Goal: Task Accomplishment & Management: Manage account settings

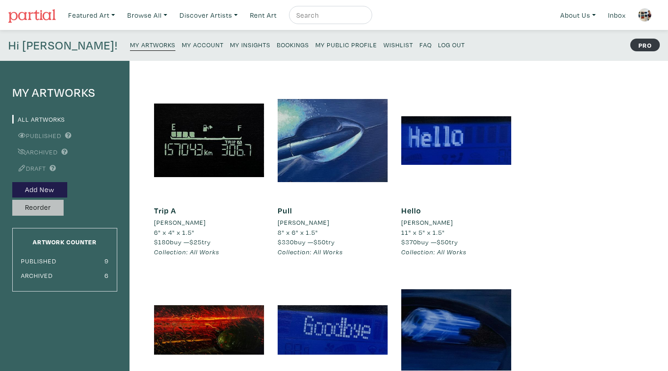
click at [54, 210] on button "Reorder" at bounding box center [37, 208] width 51 height 16
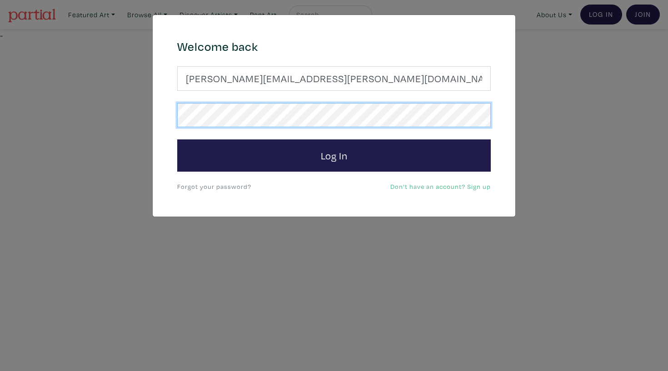
click at [334, 155] on button "Log In" at bounding box center [334, 156] width 314 height 33
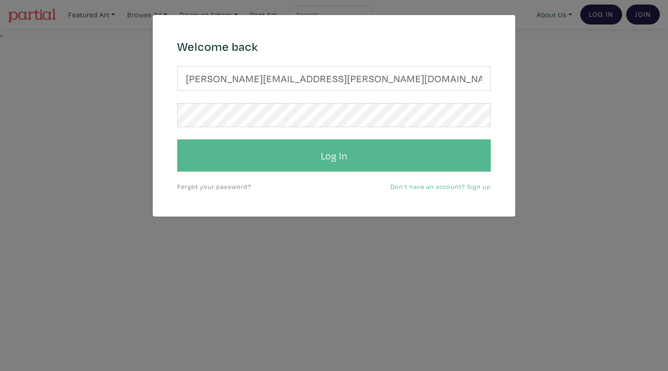
click at [292, 153] on button "Log In" at bounding box center [334, 156] width 314 height 33
click at [318, 164] on button "Log In" at bounding box center [334, 156] width 314 height 33
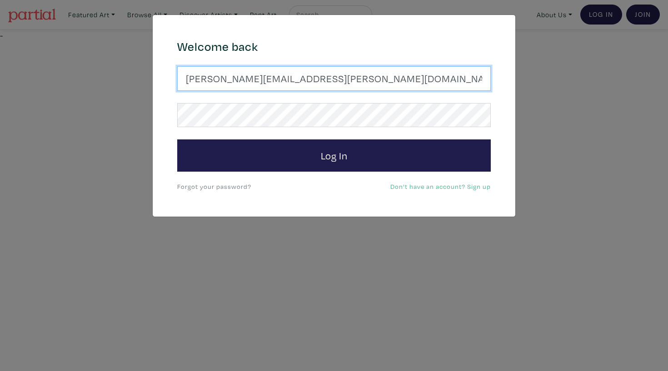
drag, startPoint x: 320, startPoint y: 77, endPoint x: 129, endPoint y: 75, distance: 191.3
click at [129, 75] on div "× 664c6a6d6e3476504e6b79362f4172494552756f694733386b666278545363695a485979654c4…" at bounding box center [334, 185] width 668 height 371
type input "haleyelizabethmeyer@gmail.com"
click at [334, 155] on button "Log In" at bounding box center [334, 156] width 314 height 33
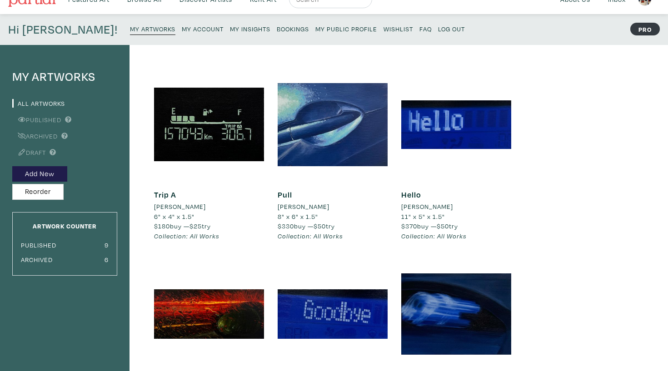
scroll to position [20, 0]
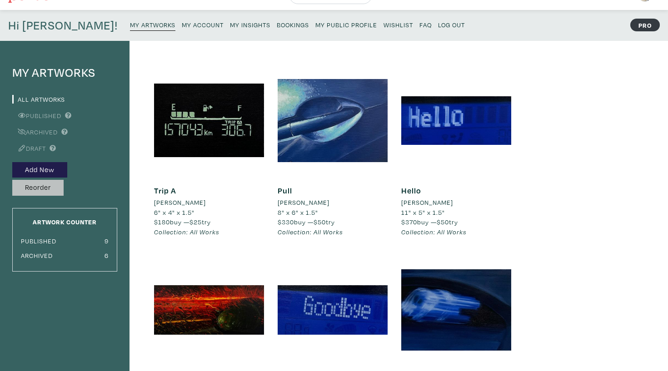
click at [55, 188] on button "Reorder" at bounding box center [37, 188] width 51 height 16
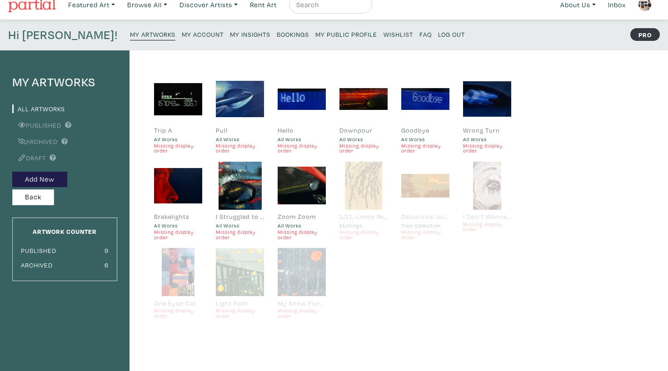
scroll to position [13, 0]
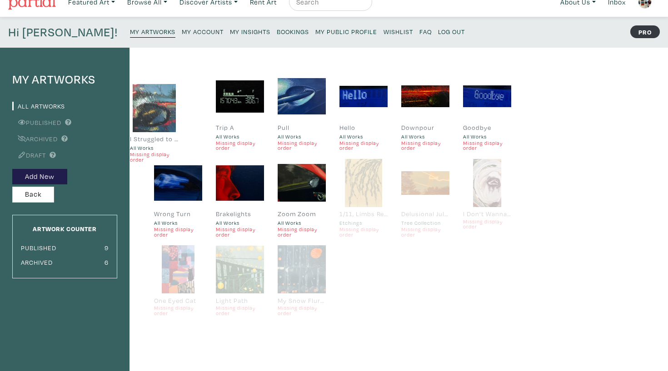
drag, startPoint x: 249, startPoint y: 172, endPoint x: 164, endPoint y: 98, distance: 113.4
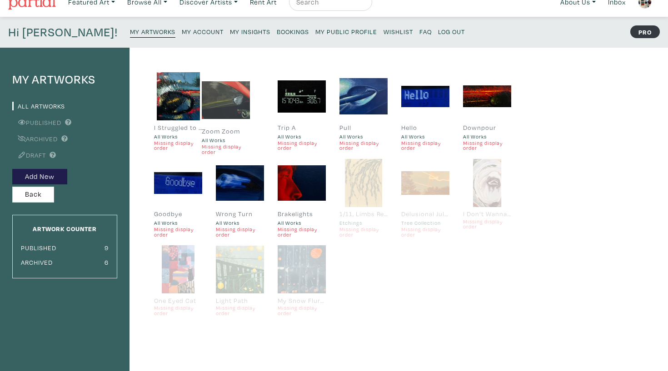
drag, startPoint x: 303, startPoint y: 176, endPoint x: 226, endPoint y: 94, distance: 112.2
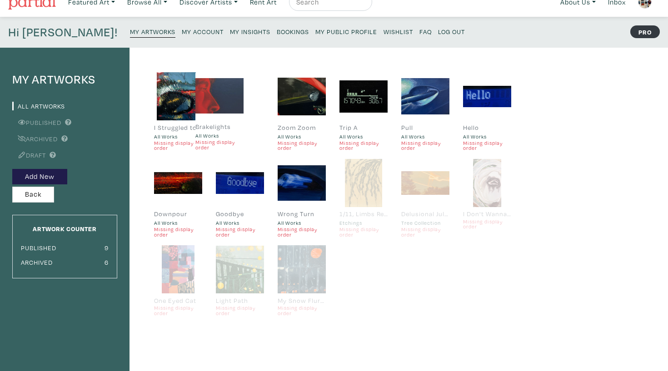
drag, startPoint x: 307, startPoint y: 185, endPoint x: 222, endPoint y: 97, distance: 122.4
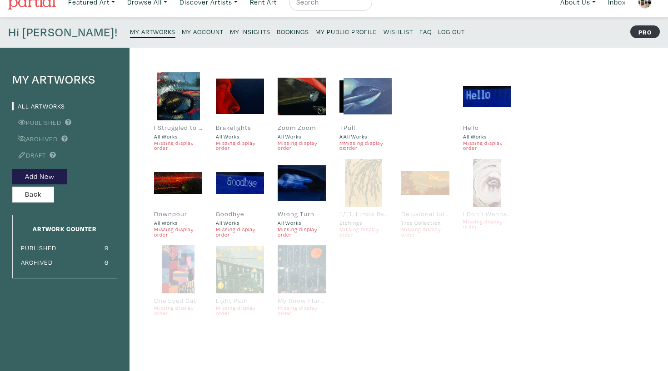
drag, startPoint x: 423, startPoint y: 114, endPoint x: 357, endPoint y: 113, distance: 65.9
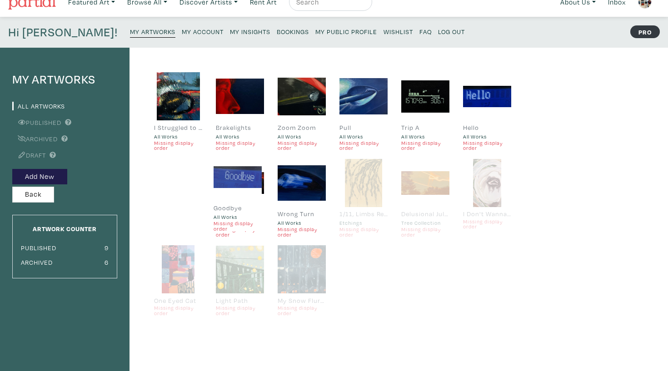
drag, startPoint x: 248, startPoint y: 180, endPoint x: 198, endPoint y: 179, distance: 50.5
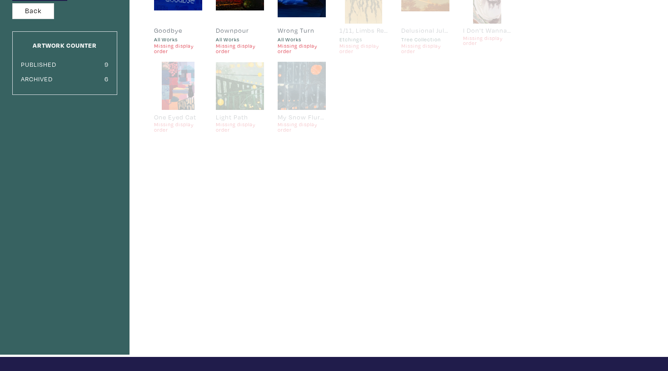
scroll to position [75, 0]
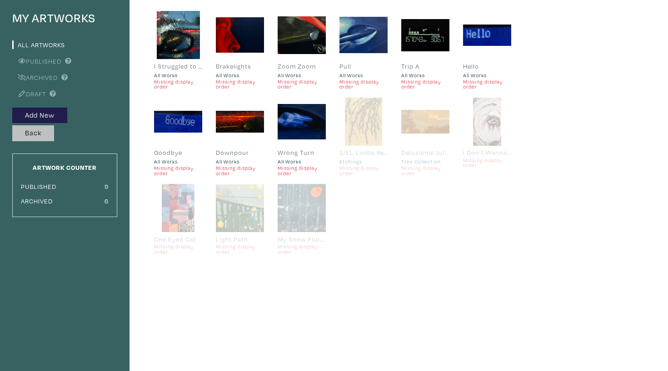
click at [28, 133] on button "Back" at bounding box center [33, 133] width 42 height 16
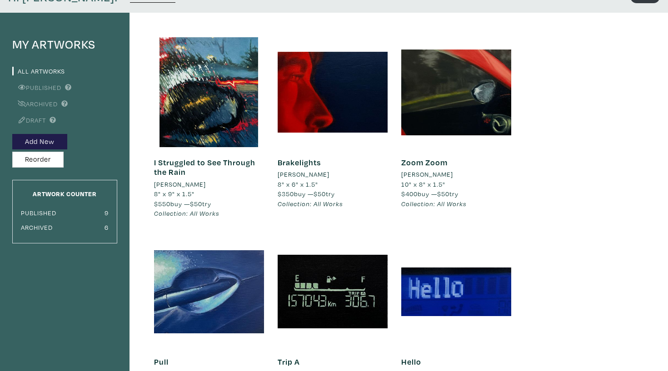
scroll to position [54, 0]
